Goal: Find specific page/section: Find specific page/section

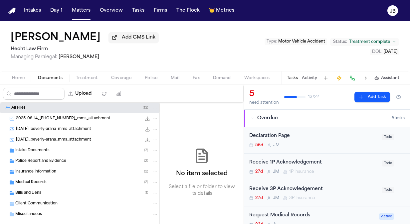
click at [382, 110] on button "Overdue 5 task s" at bounding box center [327, 118] width 166 height 17
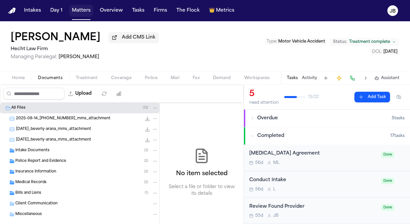
click at [80, 13] on button "Matters" at bounding box center [81, 11] width 24 height 12
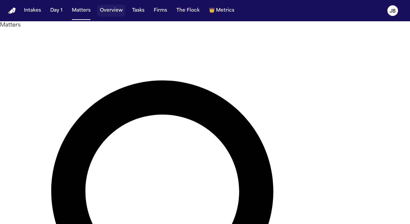
click at [123, 11] on button "Overview" at bounding box center [111, 11] width 28 height 12
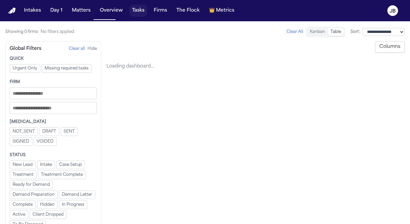
click at [139, 9] on button "Tasks" at bounding box center [139, 11] width 18 height 12
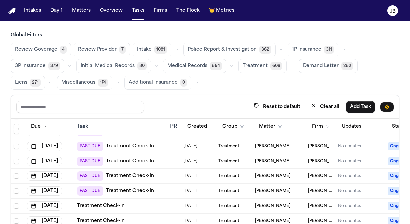
scroll to position [662, 0]
